Goal: Transaction & Acquisition: Purchase product/service

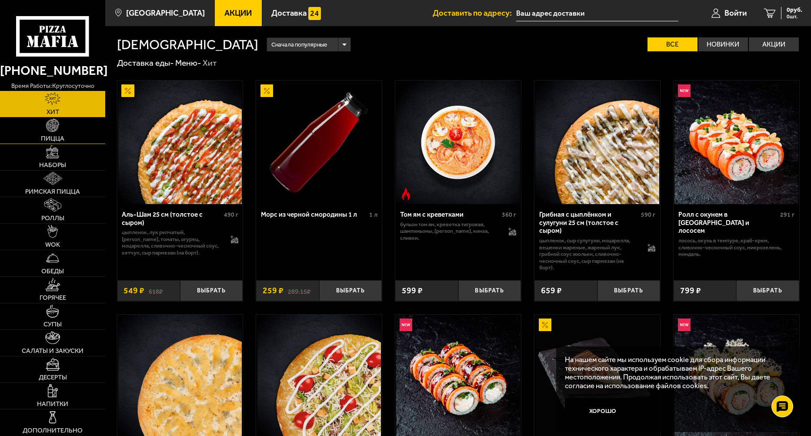
click at [52, 137] on span "Пицца" at bounding box center [52, 138] width 23 height 7
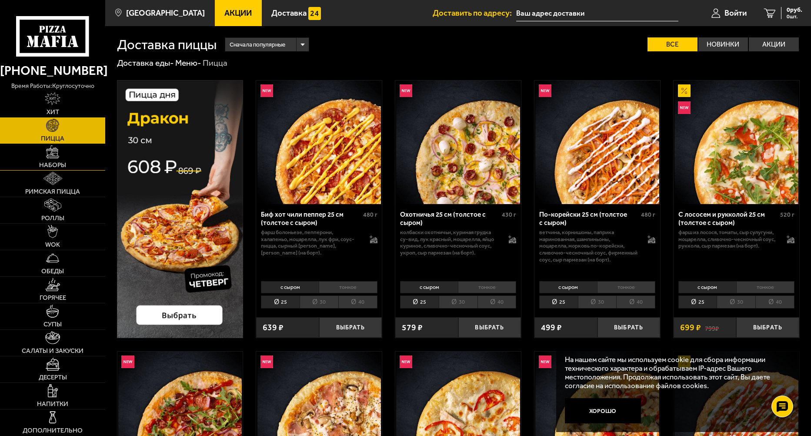
click at [47, 160] on link "Наборы" at bounding box center [52, 157] width 105 height 26
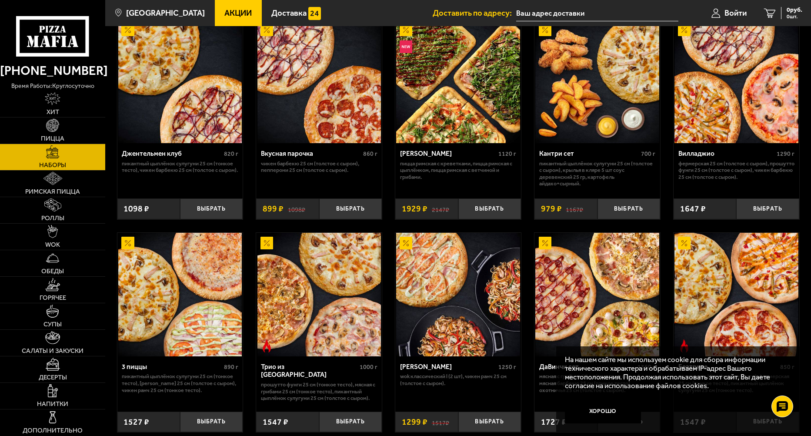
scroll to position [52, 0]
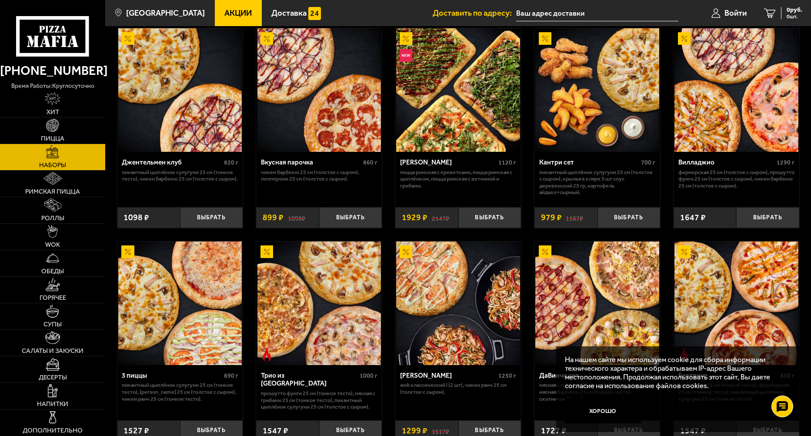
click at [458, 122] on img at bounding box center [458, 90] width 124 height 124
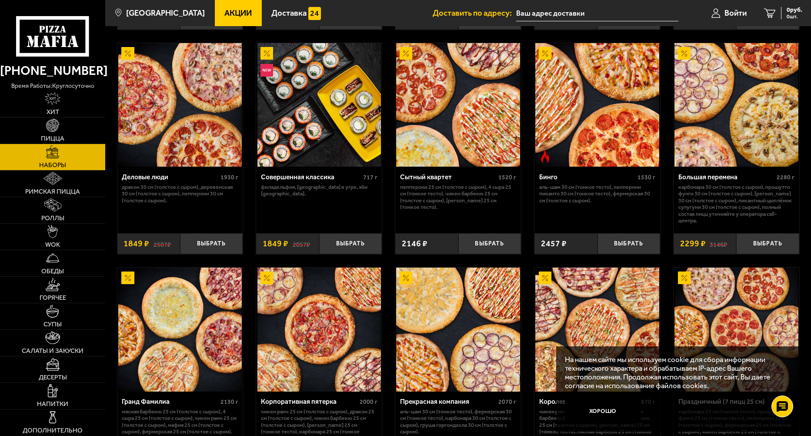
scroll to position [887, 0]
